Goal: Information Seeking & Learning: Learn about a topic

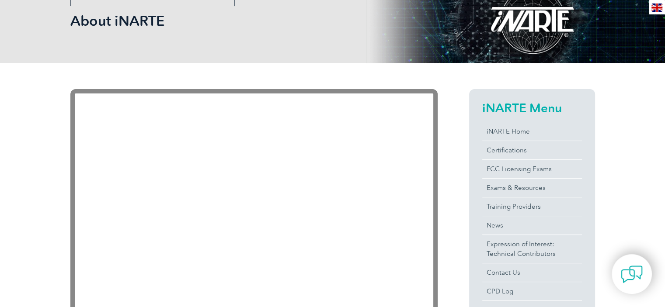
scroll to position [218, 0]
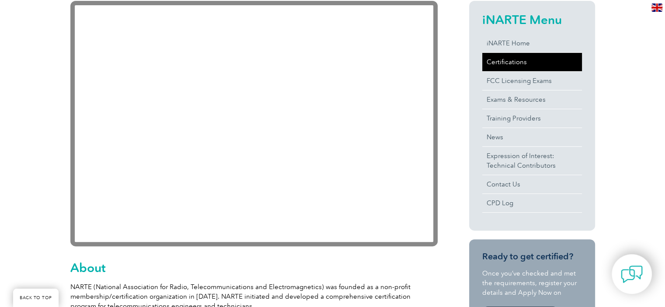
click at [511, 65] on link "Certifications" at bounding box center [532, 62] width 100 height 18
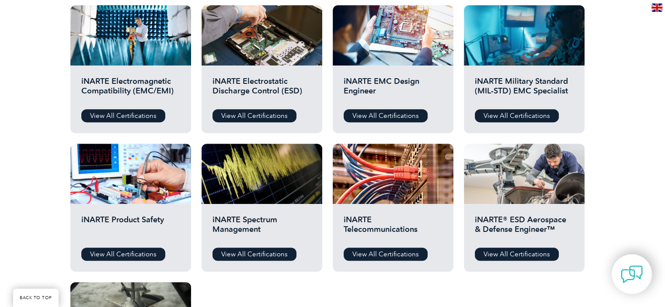
scroll to position [306, 0]
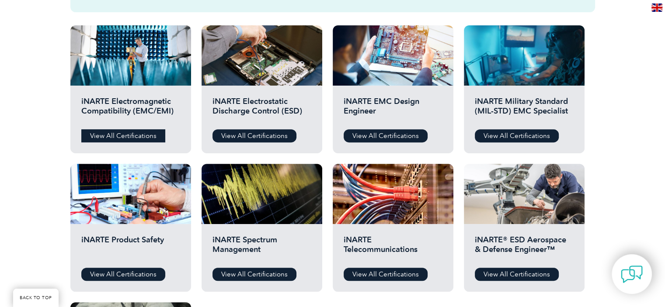
click at [130, 138] on link "View All Certifications" at bounding box center [123, 135] width 84 height 13
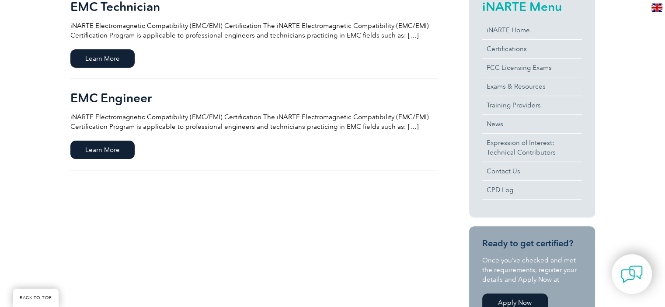
scroll to position [262, 0]
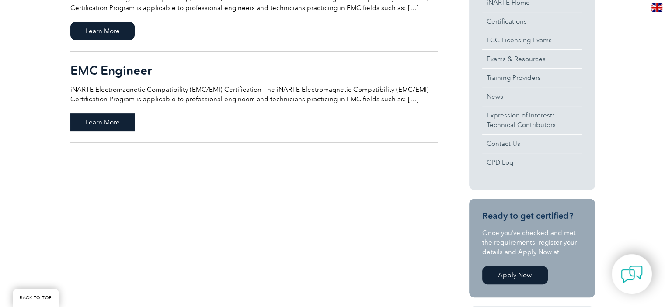
click at [90, 125] on span "Learn More" at bounding box center [102, 122] width 64 height 18
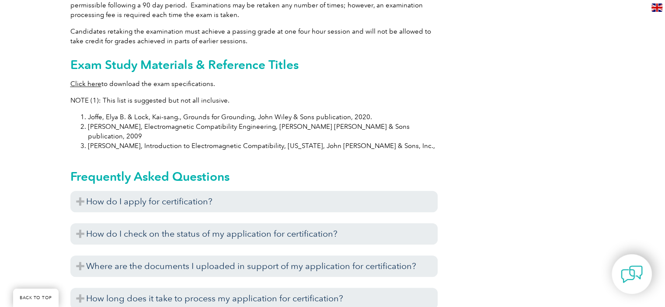
scroll to position [865, 0]
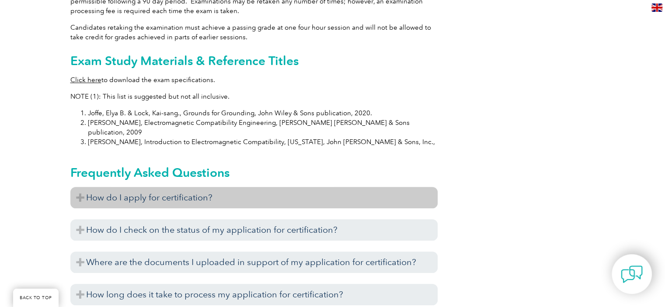
click at [81, 187] on h3 "How do I apply for certification?" at bounding box center [253, 197] width 367 height 21
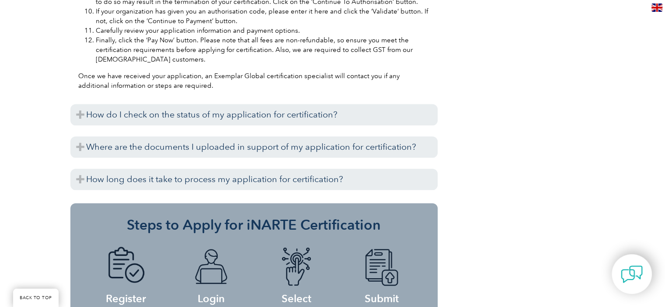
scroll to position [1389, 0]
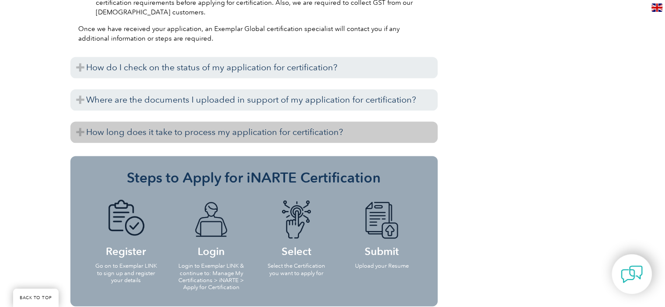
click at [311, 121] on h3 "How long does it take to process my application for certification?" at bounding box center [253, 131] width 367 height 21
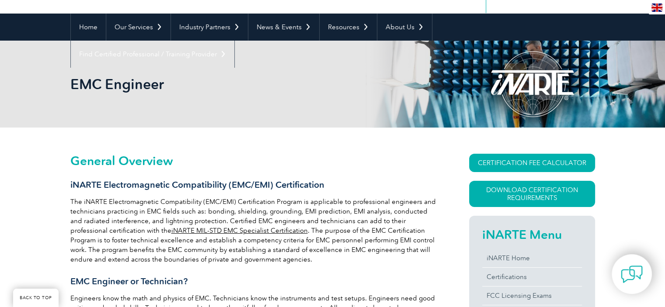
scroll to position [35, 0]
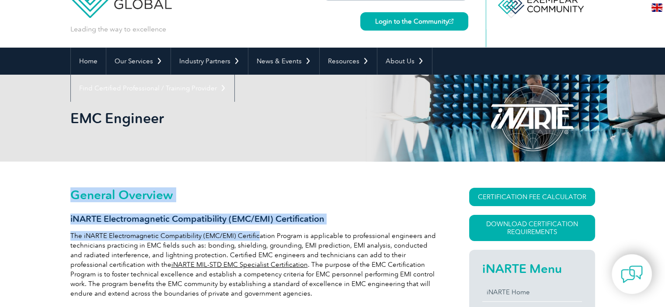
drag, startPoint x: 67, startPoint y: 216, endPoint x: 266, endPoint y: 228, distance: 199.1
click at [328, 219] on h3 "iNARTE Electromagnetic Compatibility (EMC/EMI) Certification" at bounding box center [253, 219] width 367 height 11
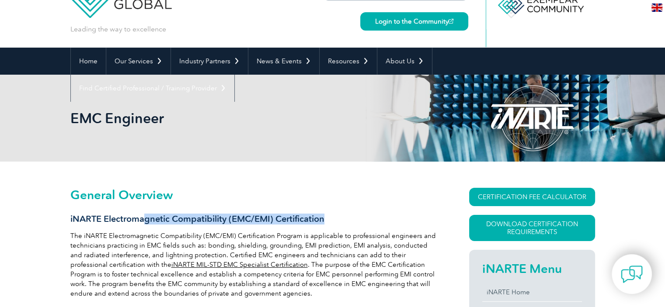
drag, startPoint x: 332, startPoint y: 220, endPoint x: 145, endPoint y: 220, distance: 187.0
click at [145, 220] on h3 "iNARTE Electromagnetic Compatibility (EMC/EMI) Certification" at bounding box center [253, 219] width 367 height 11
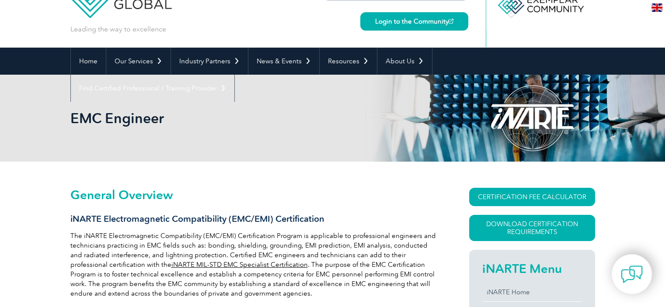
click at [91, 215] on h3 "iNARTE Electromagnetic Compatibility (EMC/EMI) Certification" at bounding box center [253, 219] width 367 height 11
copy h3 "iNARTE"
